Goal: Find specific page/section: Find specific page/section

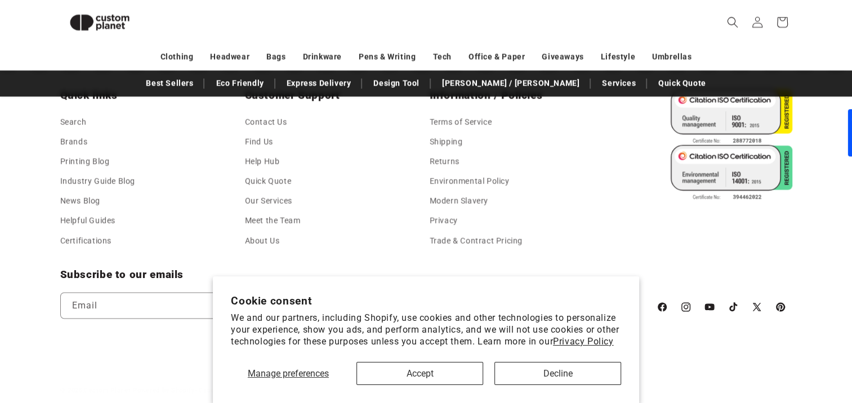
scroll to position [2090, 0]
click at [270, 224] on link "Meet the Team" at bounding box center [273, 220] width 56 height 20
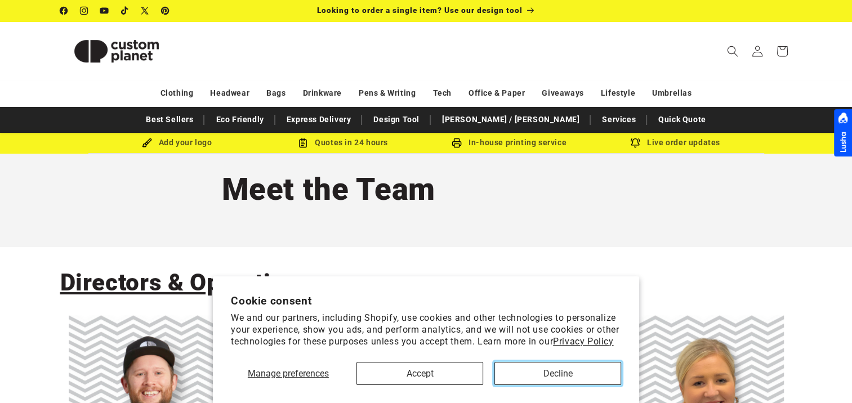
click at [565, 369] on button "Decline" at bounding box center [557, 373] width 127 height 23
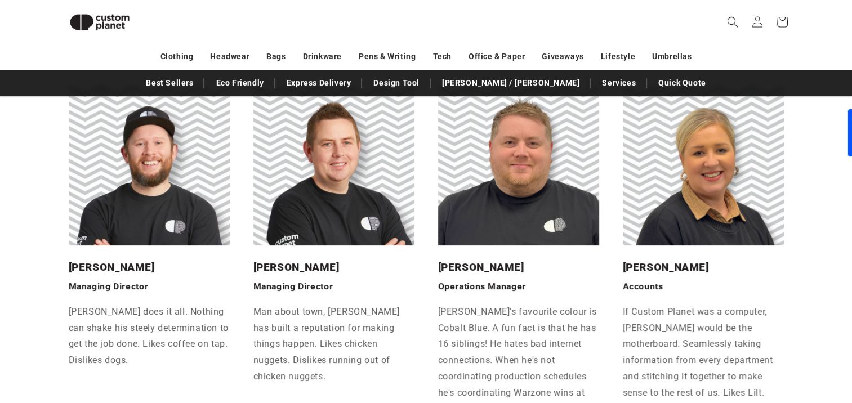
scroll to position [216, 0]
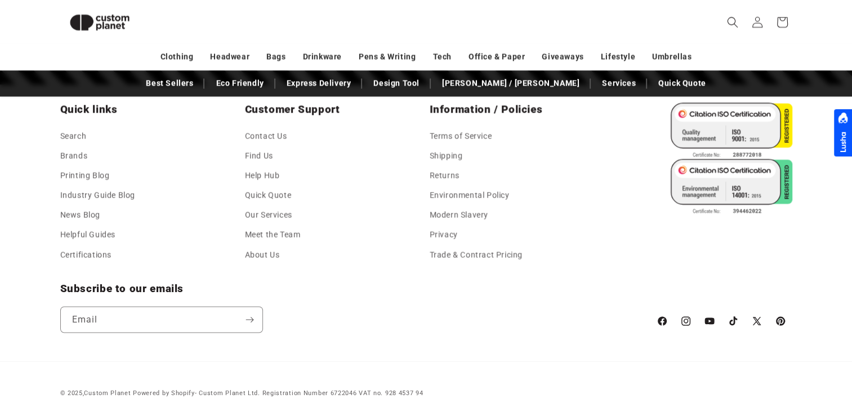
scroll to position [2074, 0]
